Goal: Browse casually

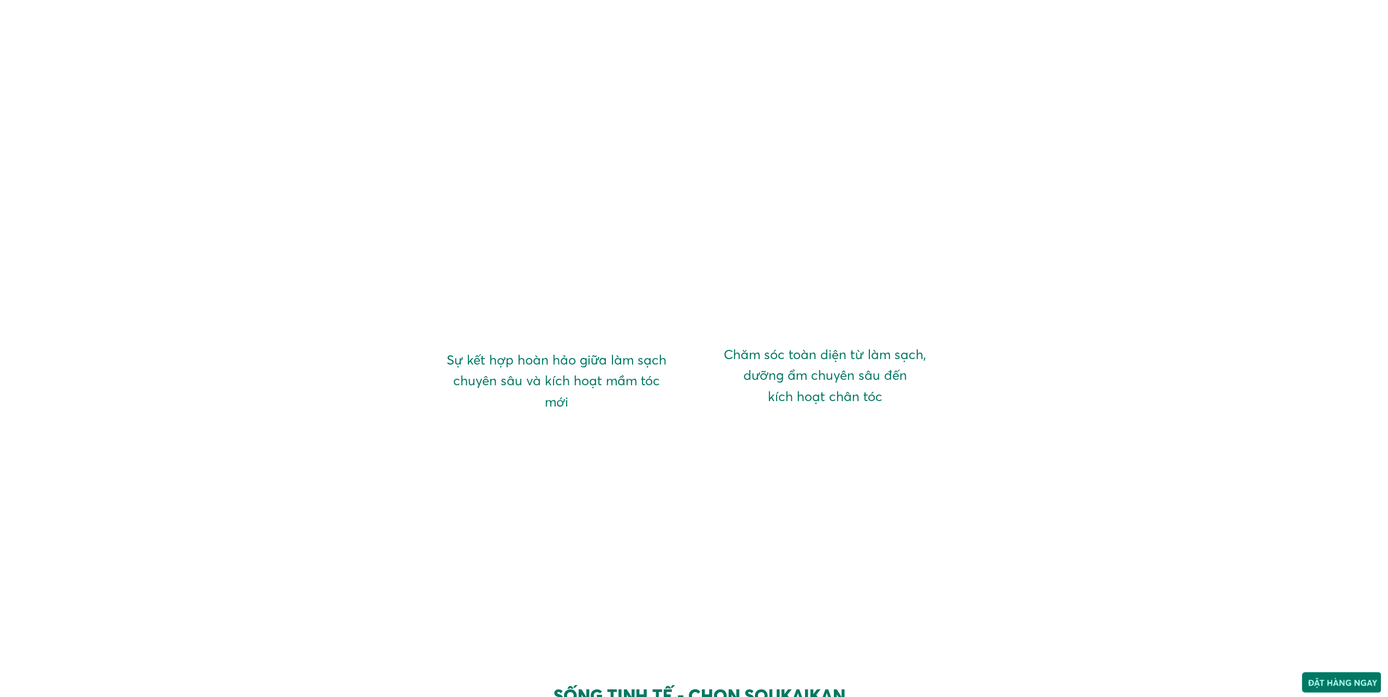
scroll to position [2672, 0]
